Goal: Information Seeking & Learning: Learn about a topic

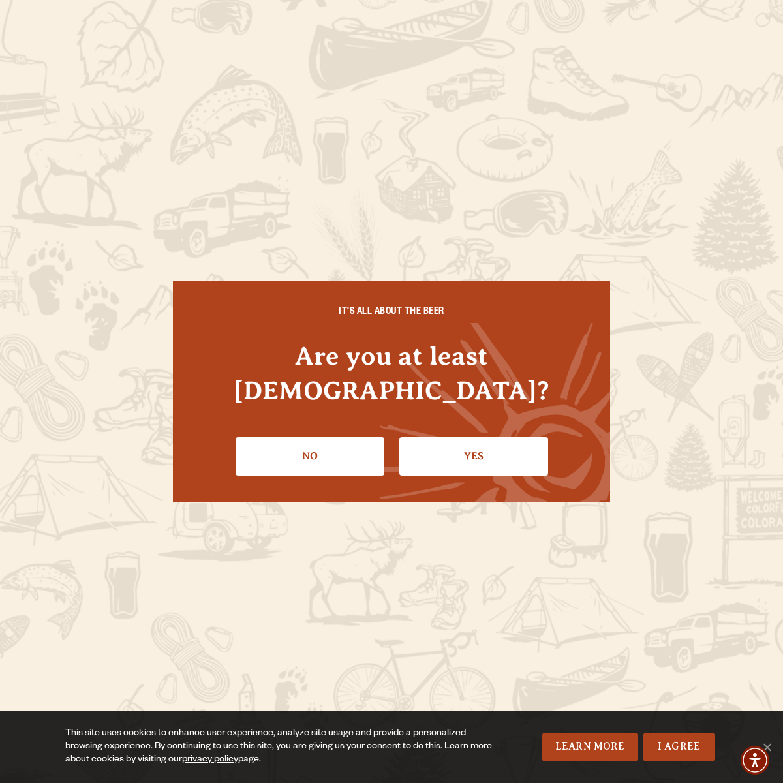
click at [423, 437] on link "Yes" at bounding box center [473, 456] width 149 height 38
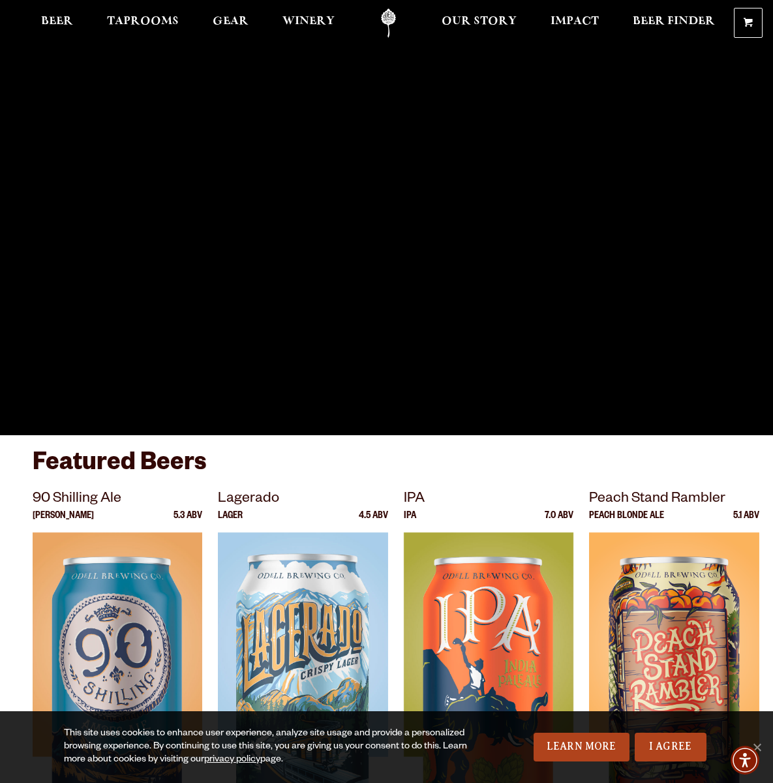
click at [65, 19] on span "Beer" at bounding box center [57, 21] width 32 height 10
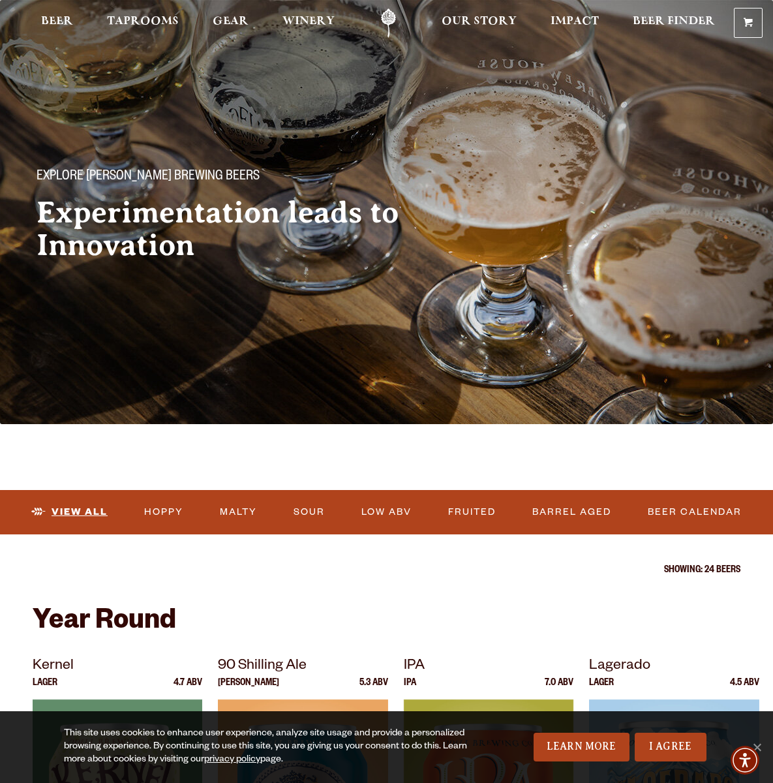
click at [83, 509] on link "View All" at bounding box center [69, 512] width 87 height 30
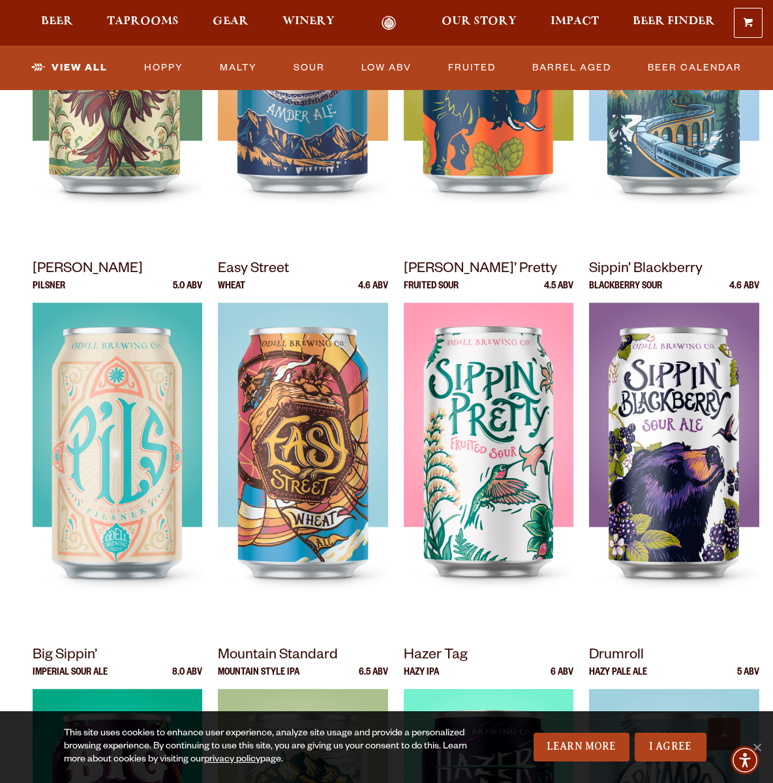
scroll to position [1566, 0]
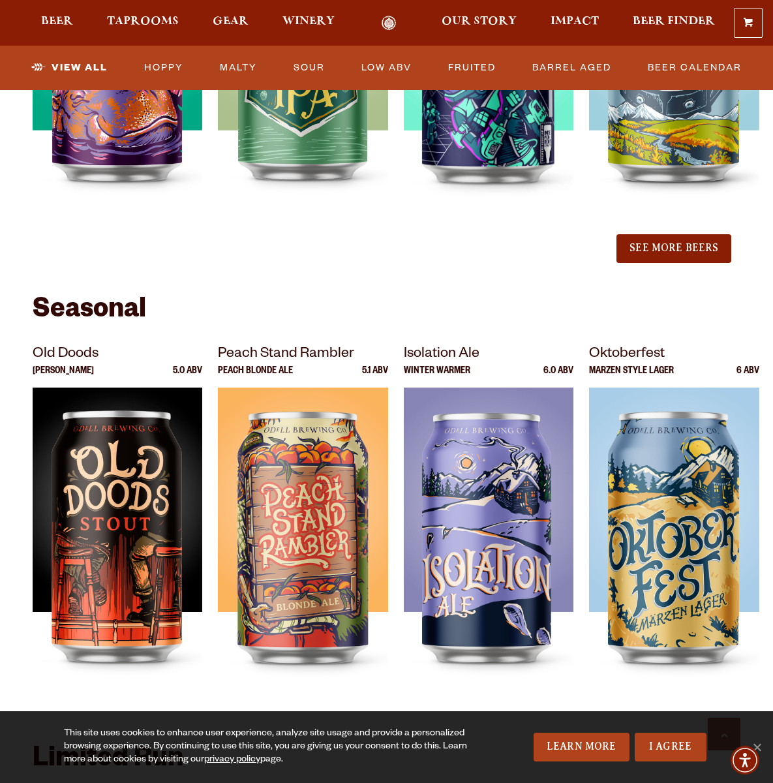
click at [658, 251] on button "See More Beers" at bounding box center [674, 248] width 115 height 29
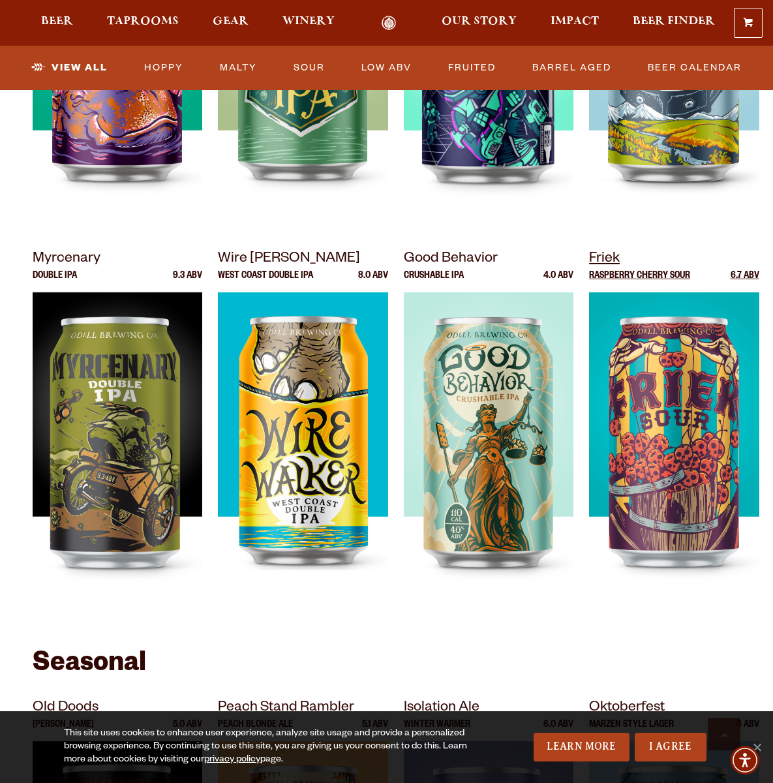
click at [639, 260] on p "Friek" at bounding box center [674, 259] width 170 height 23
